Goal: Task Accomplishment & Management: Manage account settings

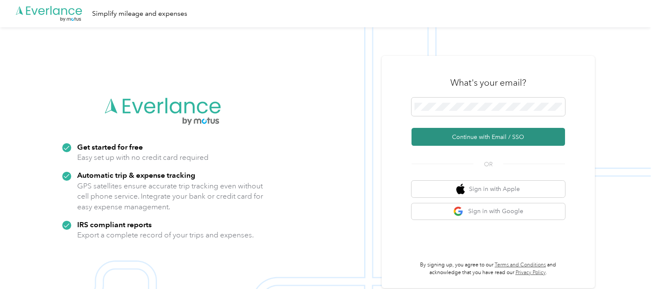
click at [492, 132] on button "Continue with Email / SSO" at bounding box center [489, 137] width 154 height 18
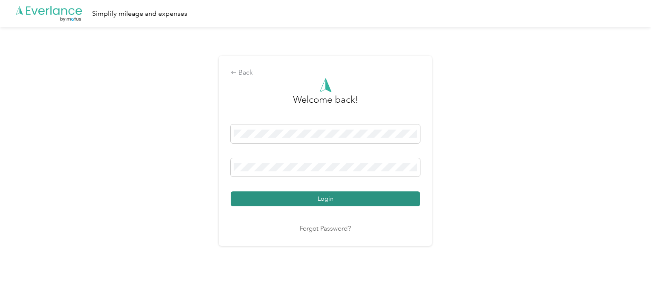
click at [325, 199] on button "Login" at bounding box center [325, 199] width 189 height 15
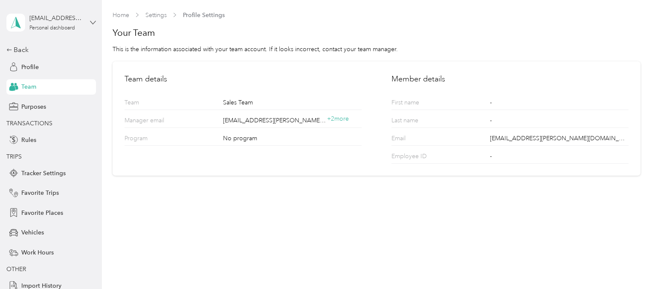
click at [95, 21] on icon at bounding box center [93, 23] width 6 height 6
click at [47, 71] on div "Team dashboard" at bounding box center [37, 70] width 46 height 9
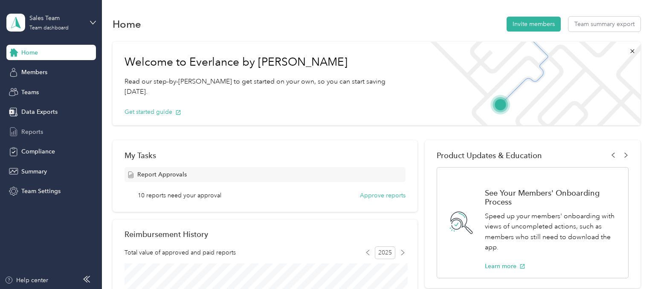
click at [35, 134] on span "Reports" at bounding box center [32, 132] width 22 height 9
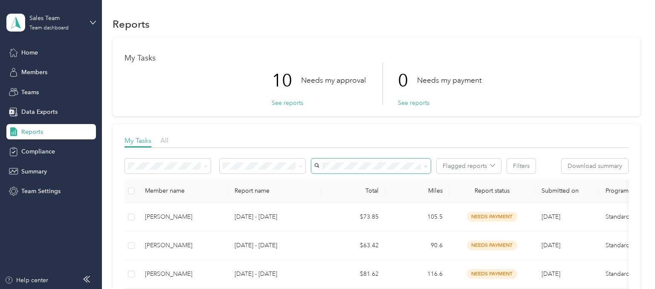
click at [426, 166] on icon at bounding box center [426, 167] width 4 height 4
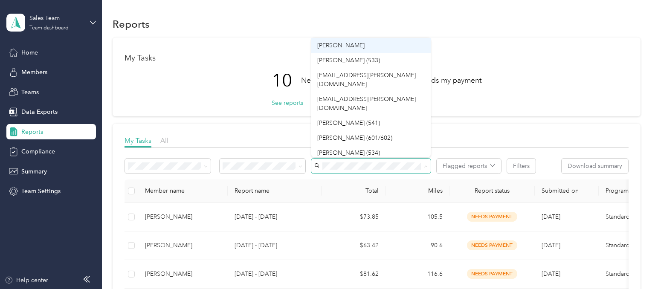
click at [356, 45] on div "[PERSON_NAME]" at bounding box center [371, 45] width 108 height 9
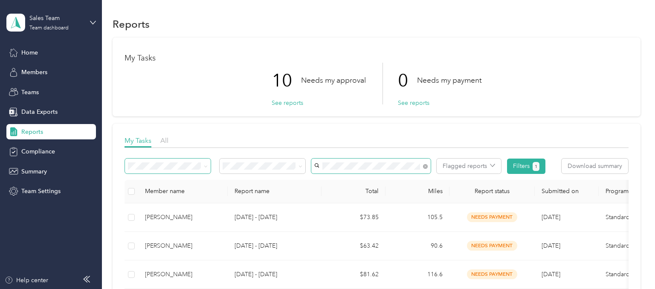
click at [206, 165] on icon at bounding box center [206, 167] width 4 height 4
click at [301, 165] on icon at bounding box center [301, 167] width 4 height 4
click at [274, 197] on span "Needs my approval" at bounding box center [252, 196] width 53 height 7
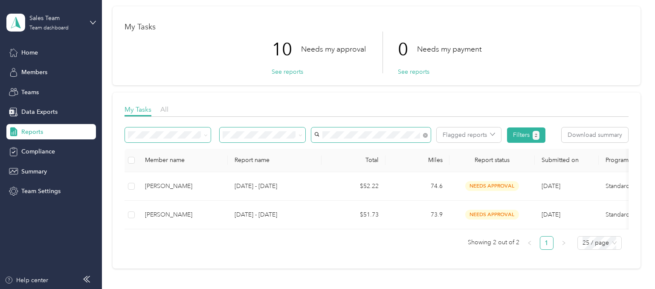
scroll to position [43, 0]
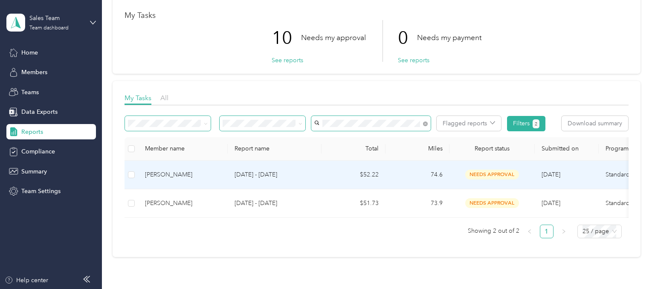
click at [165, 177] on div "[PERSON_NAME]" at bounding box center [183, 174] width 76 height 9
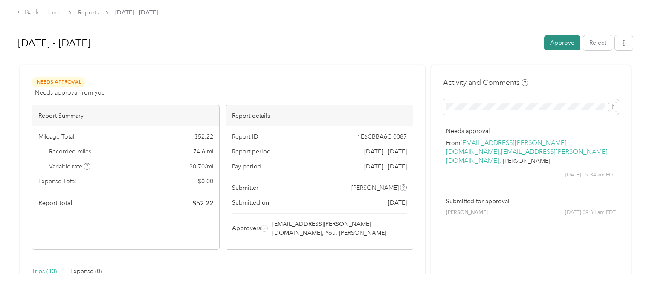
click at [564, 45] on button "Approve" at bounding box center [562, 42] width 36 height 15
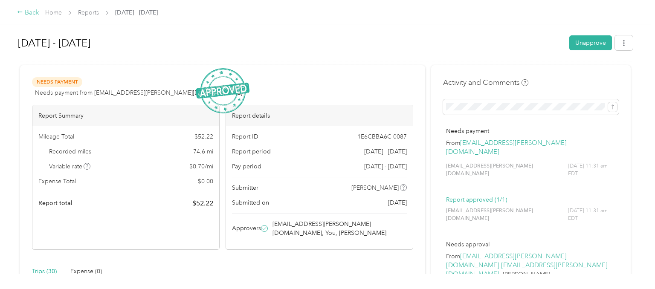
click at [26, 12] on div "Back" at bounding box center [28, 13] width 22 height 10
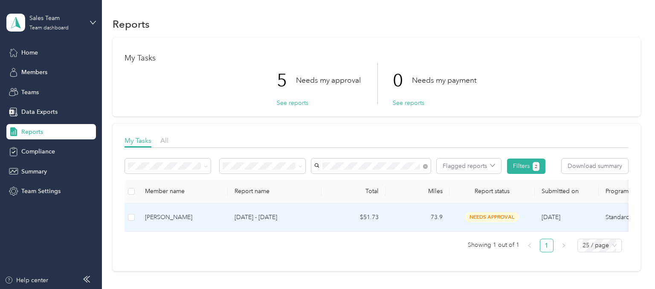
click at [170, 215] on div "[PERSON_NAME]" at bounding box center [183, 217] width 76 height 9
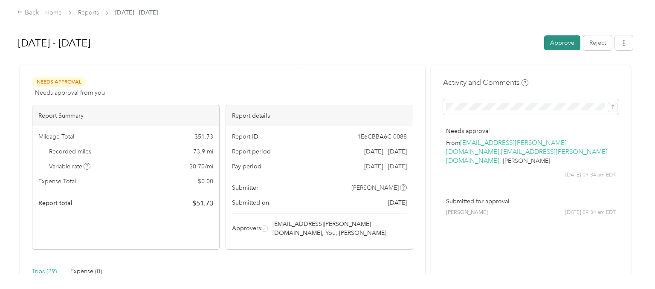
click at [567, 41] on button "Approve" at bounding box center [562, 42] width 36 height 15
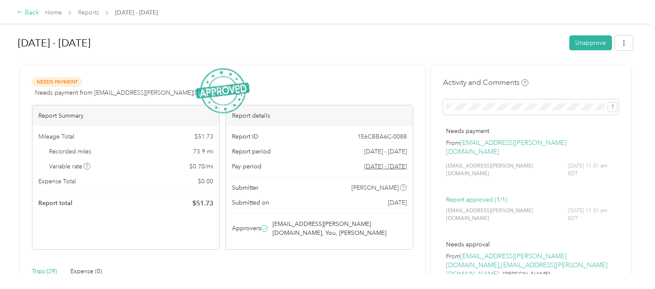
click at [38, 13] on div "Back" at bounding box center [28, 13] width 22 height 10
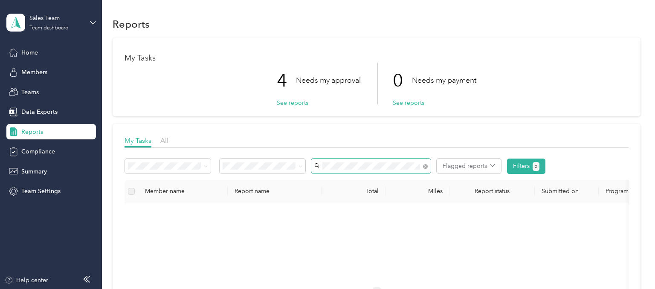
click at [427, 165] on span at bounding box center [425, 166] width 5 height 7
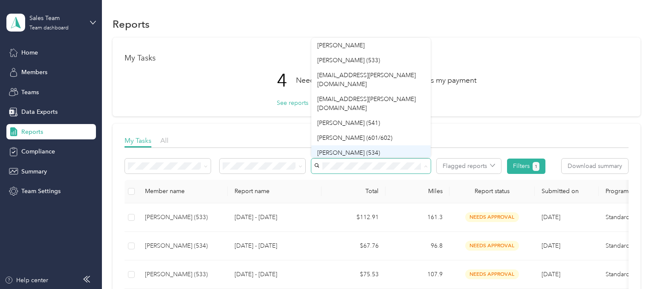
click at [351, 149] on span "[PERSON_NAME] (534)" at bounding box center [348, 152] width 63 height 7
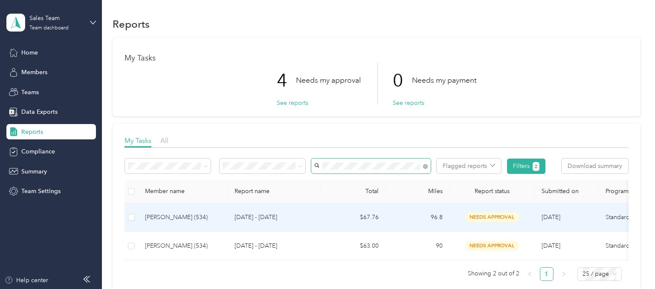
click at [215, 221] on div "[PERSON_NAME] (534)" at bounding box center [183, 217] width 76 height 9
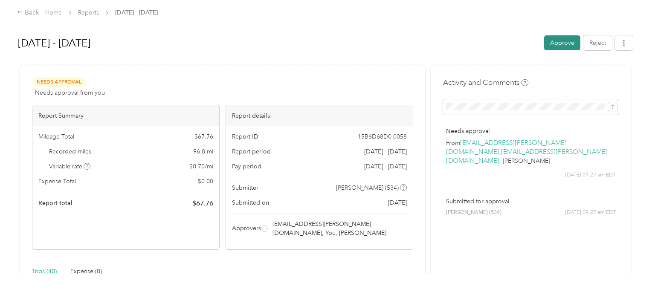
click at [567, 42] on button "Approve" at bounding box center [562, 42] width 36 height 15
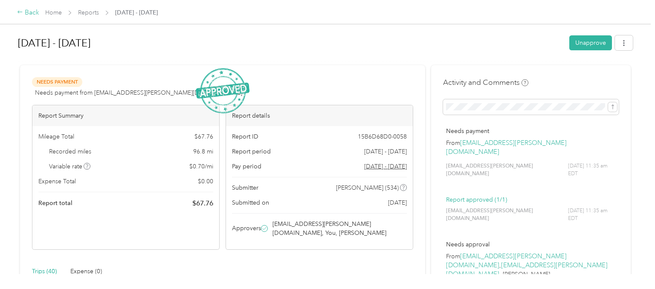
click at [29, 12] on div "Back" at bounding box center [28, 13] width 22 height 10
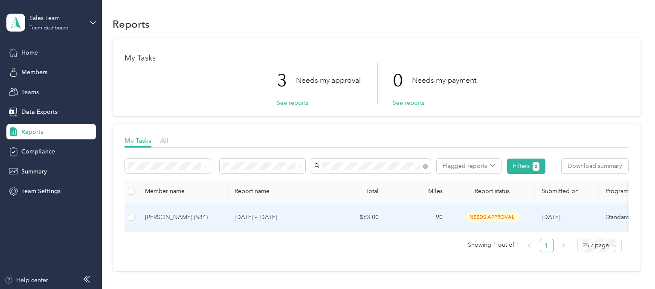
click at [331, 219] on td "$63.00" at bounding box center [354, 217] width 64 height 29
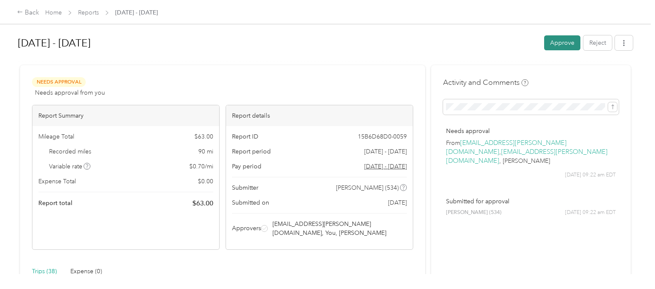
click at [566, 45] on button "Approve" at bounding box center [562, 42] width 36 height 15
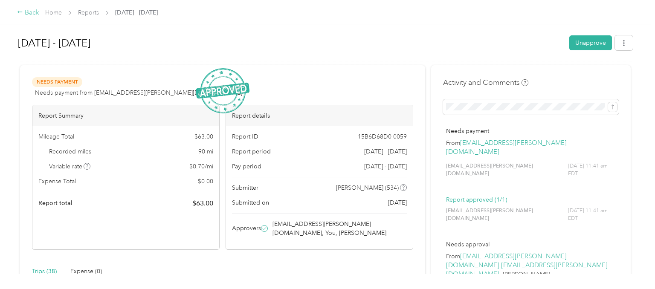
click at [33, 12] on div "Back" at bounding box center [28, 13] width 22 height 10
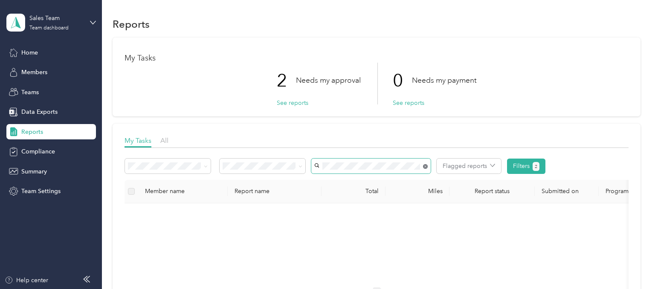
click at [427, 168] on icon at bounding box center [425, 166] width 5 height 5
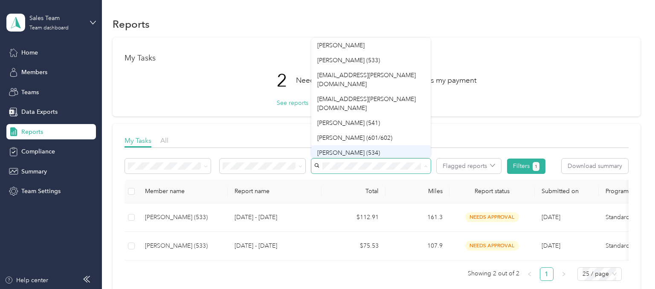
scroll to position [15, 0]
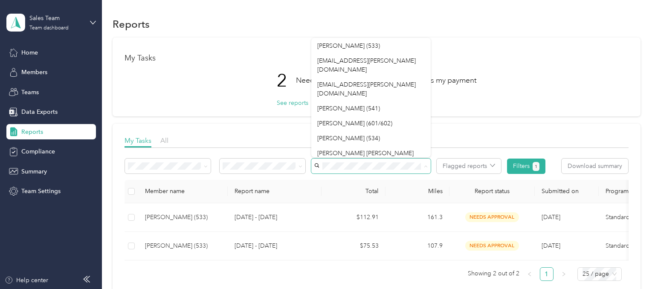
click at [477, 53] on div "My Tasks 2 Needs my approval See reports 0 Needs my payment See reports" at bounding box center [377, 77] width 528 height 79
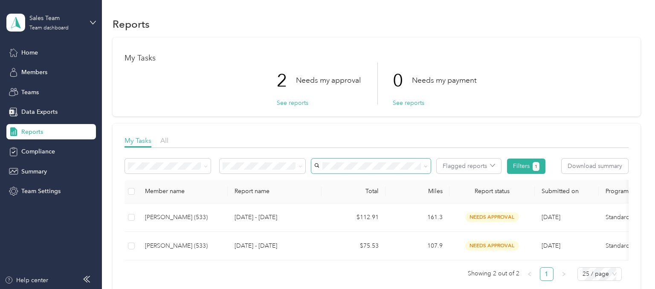
click at [426, 166] on icon at bounding box center [426, 167] width 4 height 4
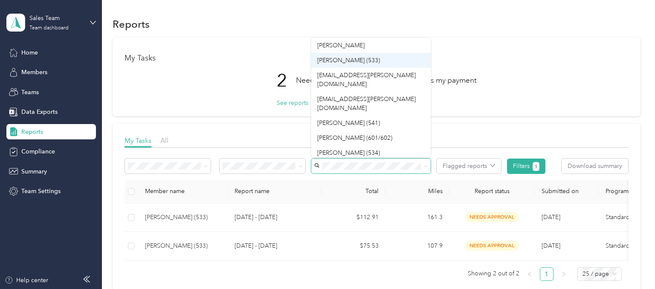
click at [360, 62] on span "[PERSON_NAME] (533)" at bounding box center [348, 60] width 63 height 7
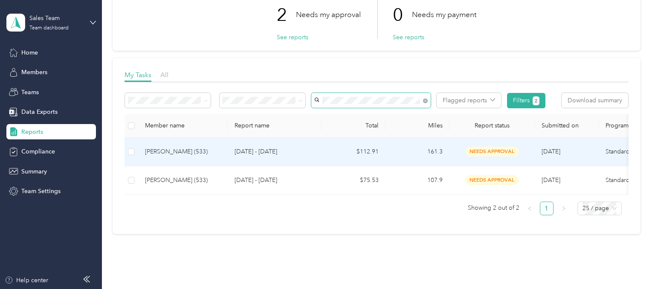
scroll to position [99, 0]
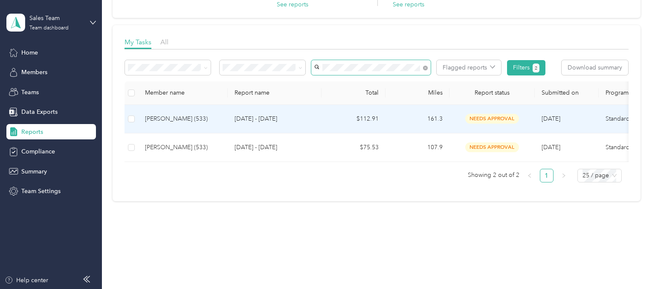
click at [217, 122] on div "[PERSON_NAME] (533)" at bounding box center [183, 118] width 76 height 9
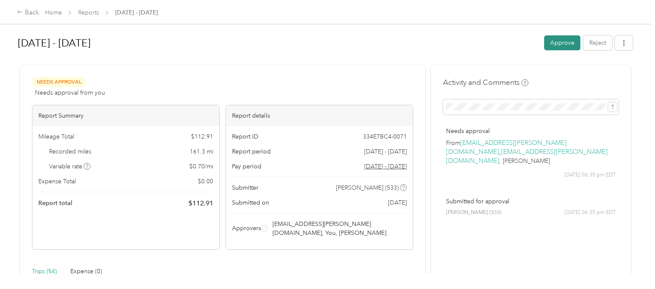
click at [566, 49] on button "Approve" at bounding box center [562, 42] width 36 height 15
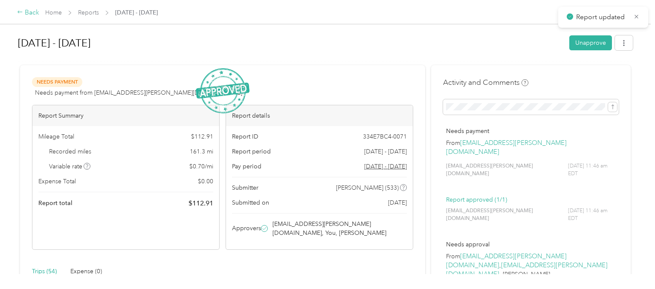
click at [33, 12] on div "Back" at bounding box center [28, 13] width 22 height 10
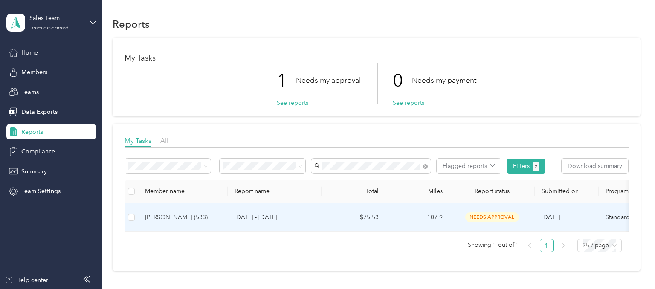
click at [387, 215] on td "107.9" at bounding box center [418, 217] width 64 height 29
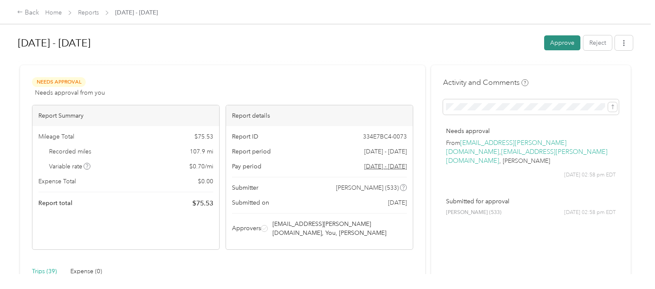
click at [562, 38] on button "Approve" at bounding box center [562, 42] width 36 height 15
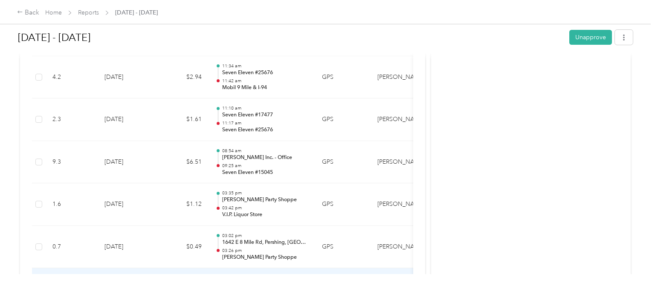
scroll to position [344, 0]
